Goal: Task Accomplishment & Management: Manage account settings

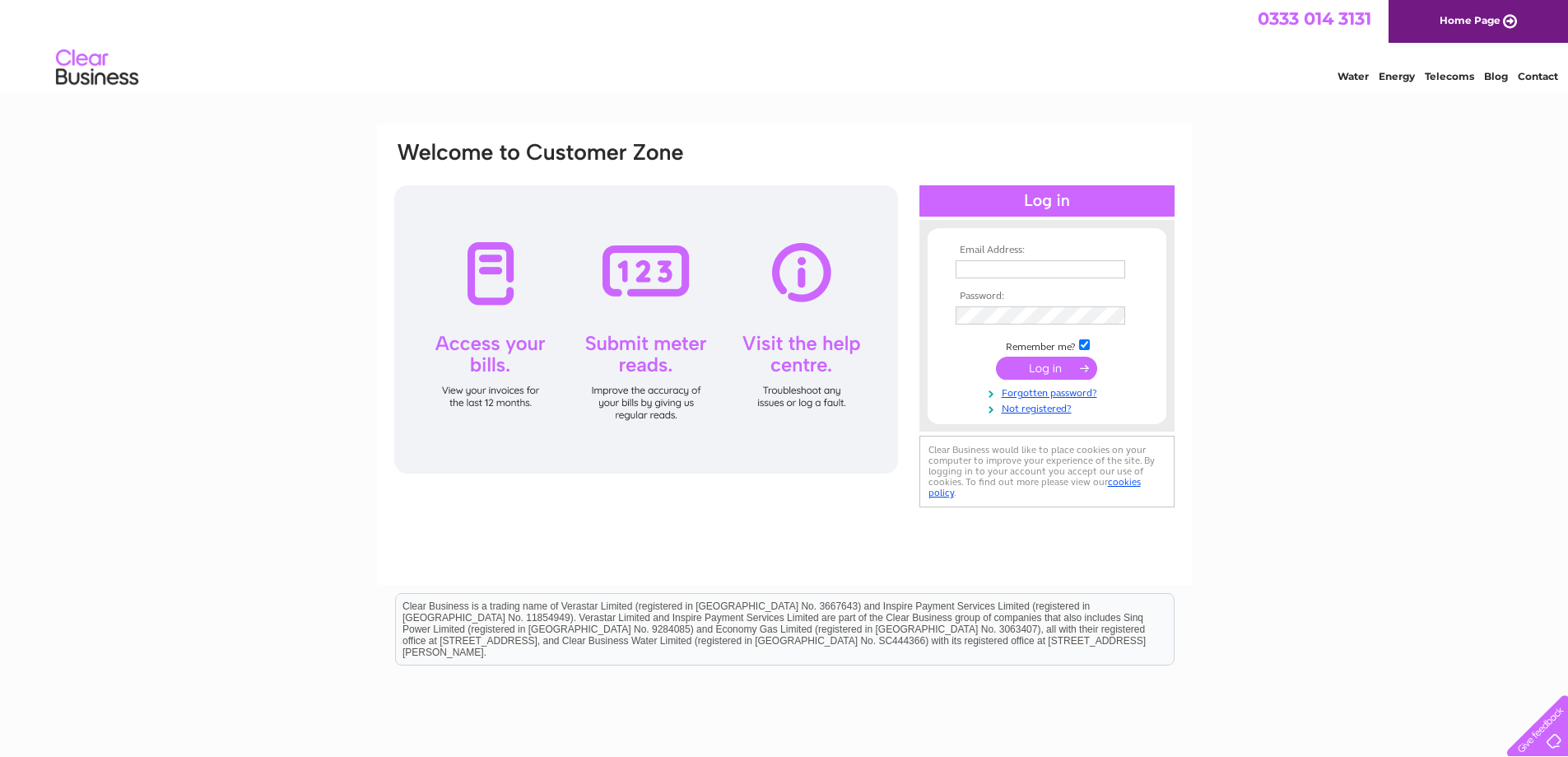
type input "p.michael90@yahoo.co.uk"
click at [1033, 366] on input "submit" at bounding box center [1046, 368] width 101 height 23
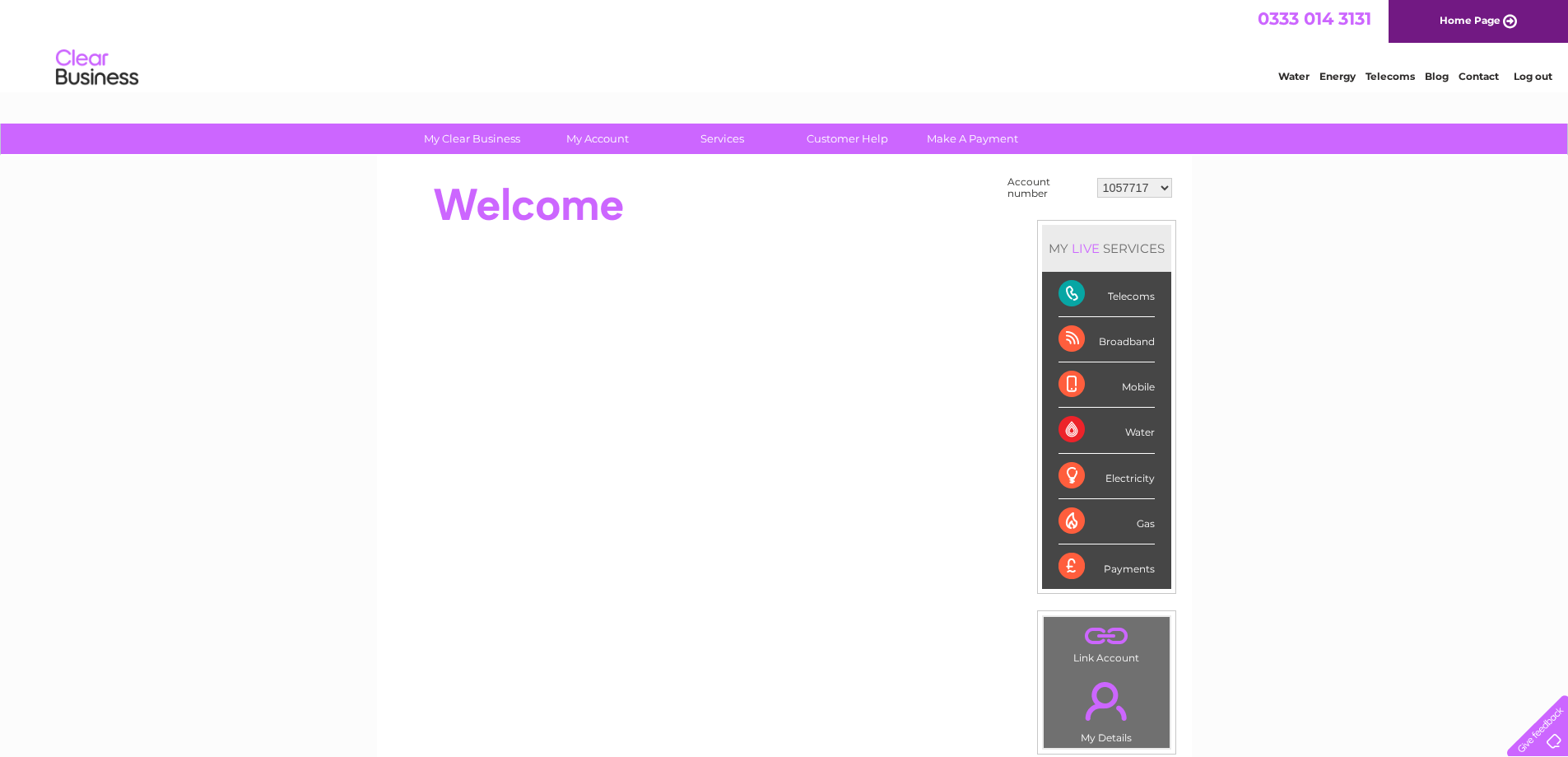
click at [1111, 342] on div "Broadband" at bounding box center [1107, 340] width 96 height 45
click at [1088, 296] on div "Telecoms" at bounding box center [1107, 295] width 96 height 45
click at [1123, 297] on div "Telecoms" at bounding box center [1107, 295] width 96 height 45
click at [1117, 571] on div "Payments" at bounding box center [1107, 566] width 96 height 44
click at [1088, 569] on div "Payments" at bounding box center [1107, 566] width 96 height 44
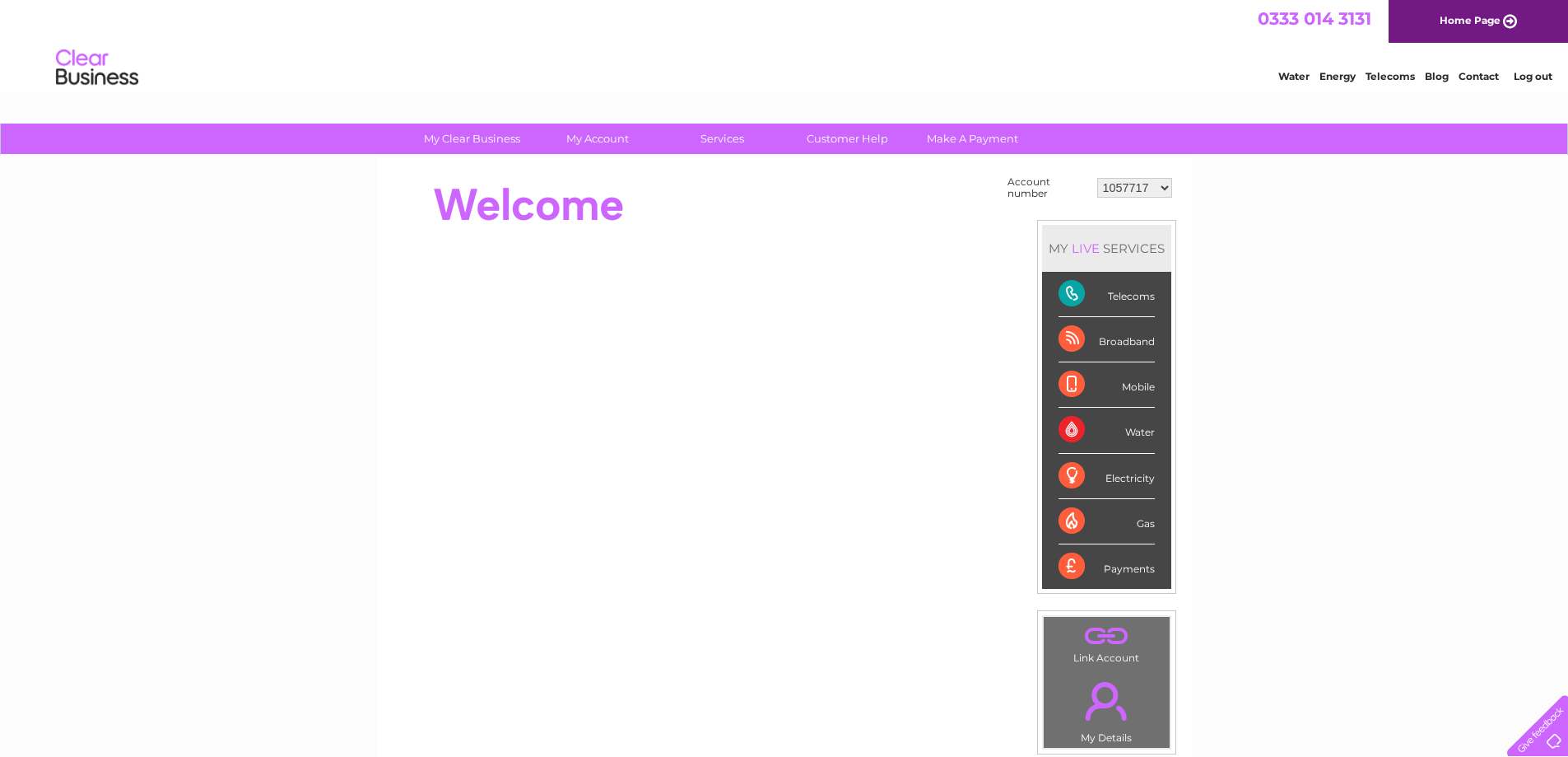
click at [1088, 569] on div "Payments" at bounding box center [1107, 566] width 96 height 44
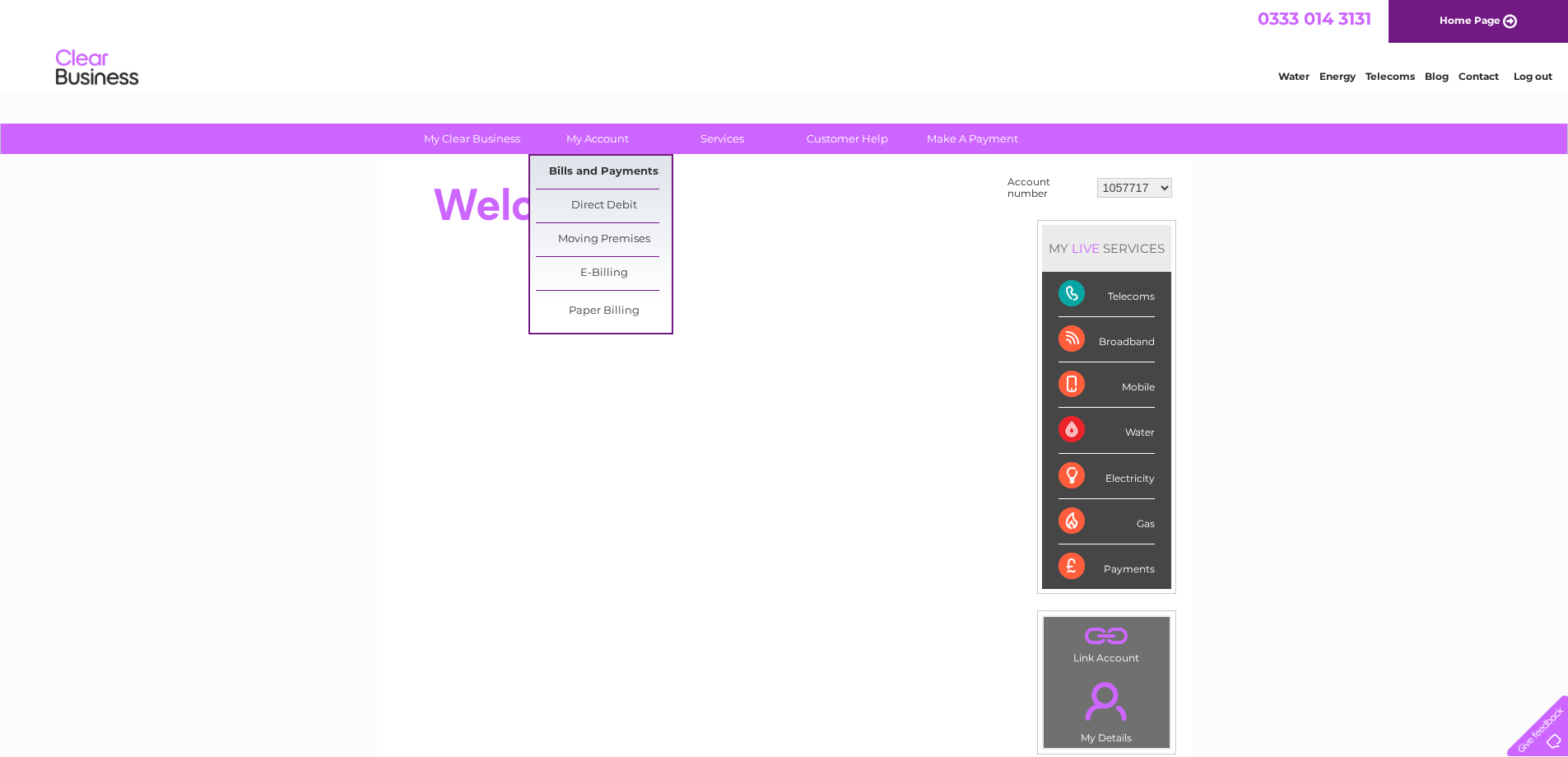
click at [602, 167] on link "Bills and Payments" at bounding box center [604, 172] width 136 height 33
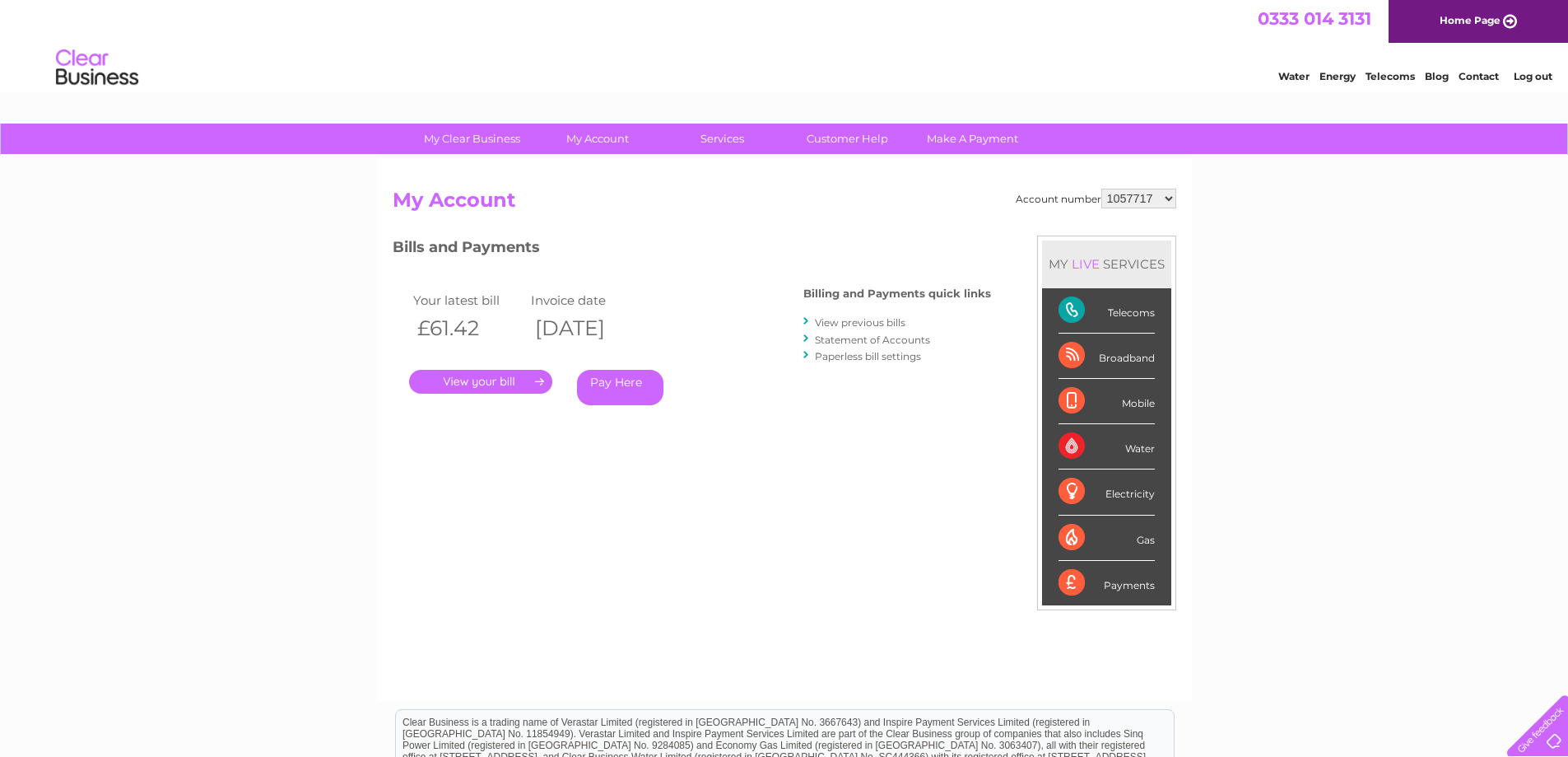
click at [497, 382] on link "." at bounding box center [481, 382] width 143 height 24
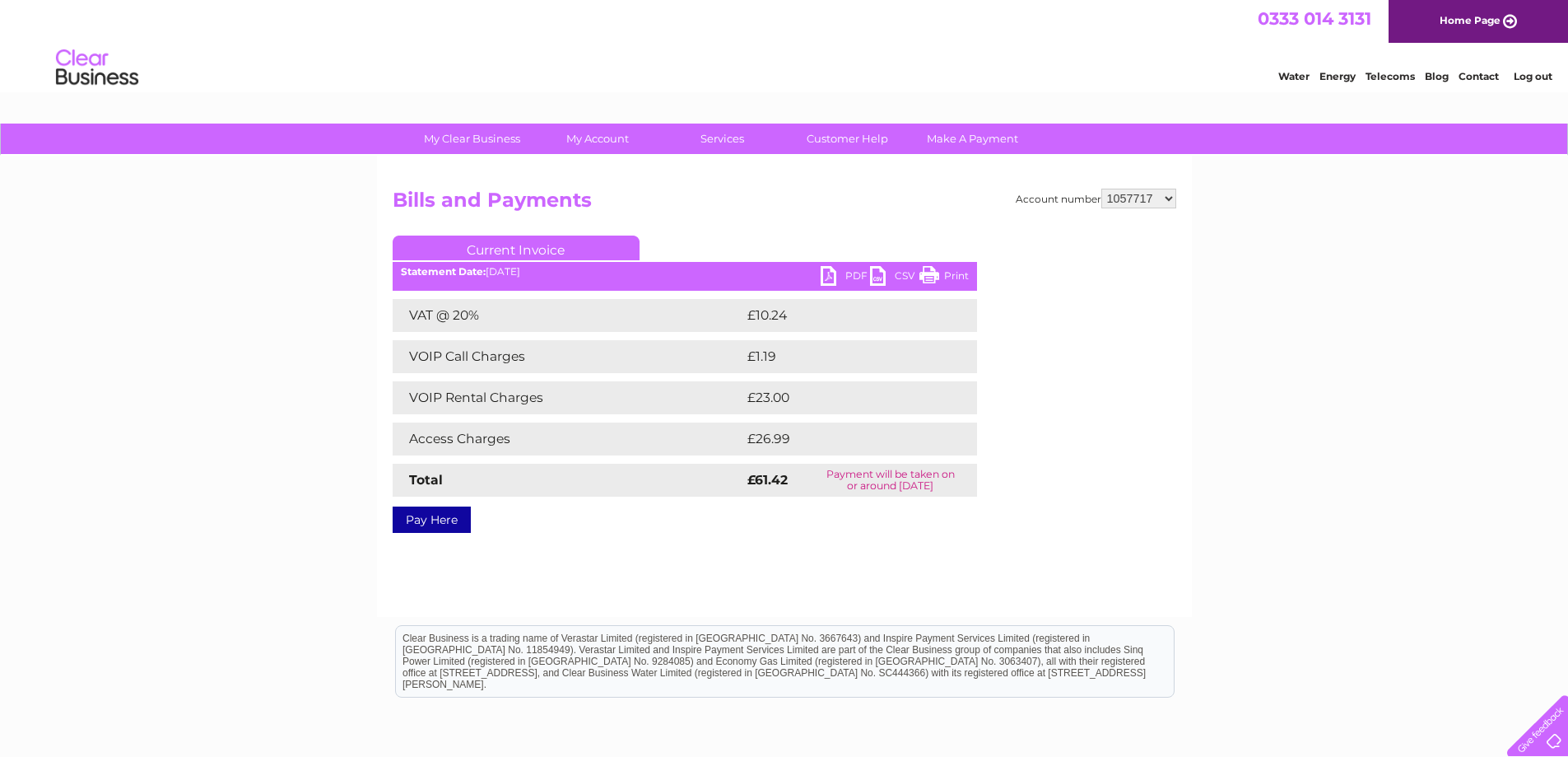
click at [931, 280] on link "Print" at bounding box center [943, 278] width 49 height 24
